Goal: Navigation & Orientation: Find specific page/section

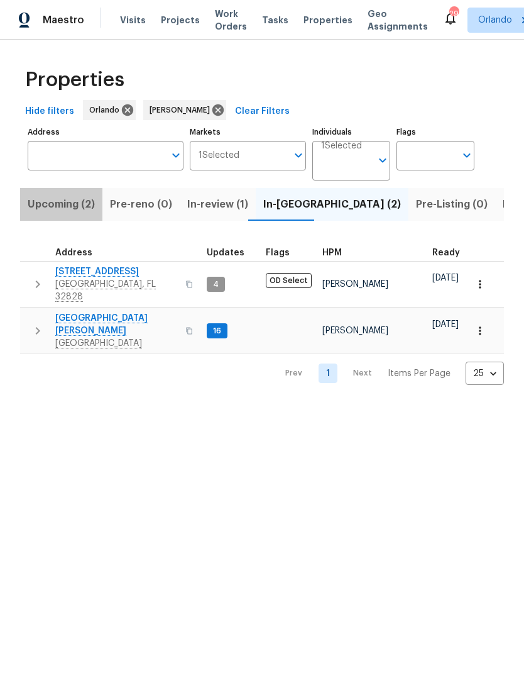
click at [73, 215] on button "Upcoming (2)" at bounding box center [61, 204] width 82 height 33
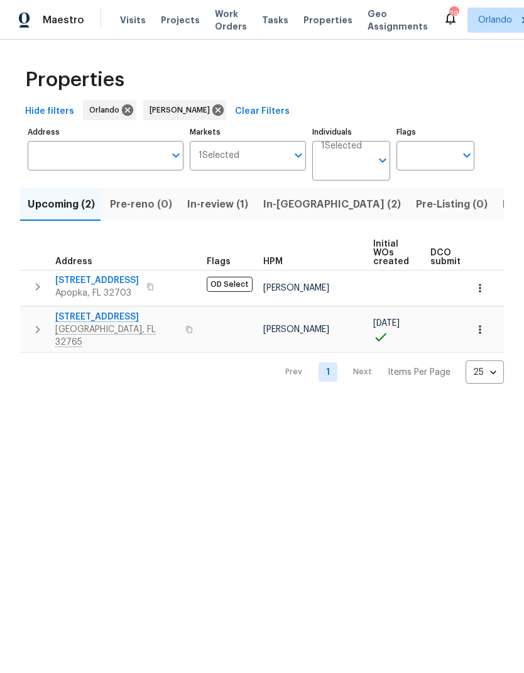
click at [292, 205] on span "In-[GEOGRAPHIC_DATA] (2)" at bounding box center [332, 204] width 138 height 18
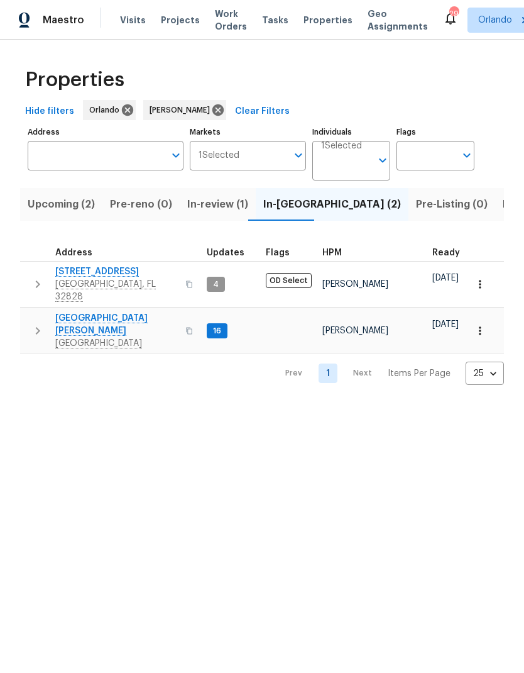
click at [119, 272] on span "[STREET_ADDRESS]" at bounding box center [116, 271] width 123 height 13
click at [107, 312] on span "[GEOGRAPHIC_DATA][PERSON_NAME]" at bounding box center [116, 324] width 123 height 25
click at [503, 202] on span "Listed (6)" at bounding box center [527, 204] width 48 height 18
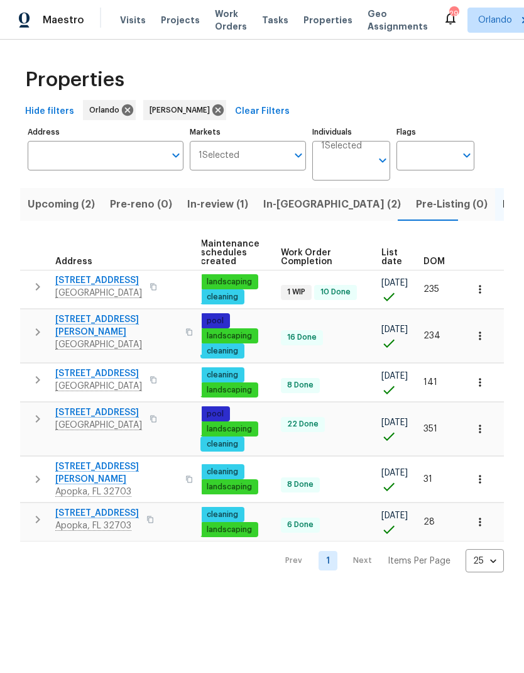
scroll to position [0, 162]
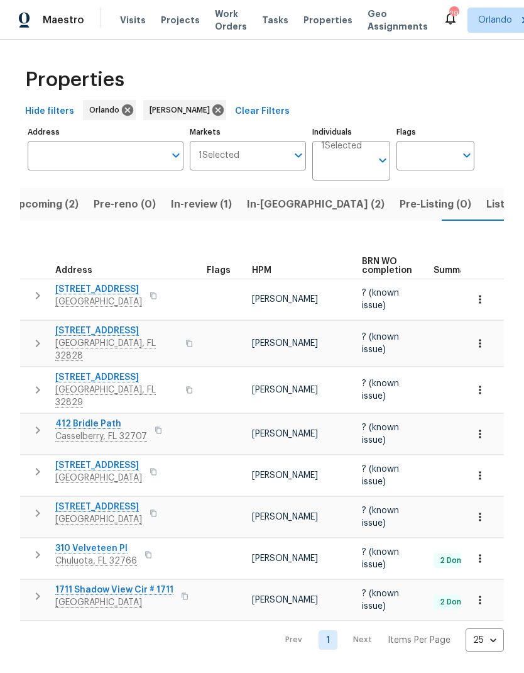
click at [486, 200] on span "Listed (6)" at bounding box center [510, 204] width 48 height 18
